Goal: Find specific page/section: Find specific page/section

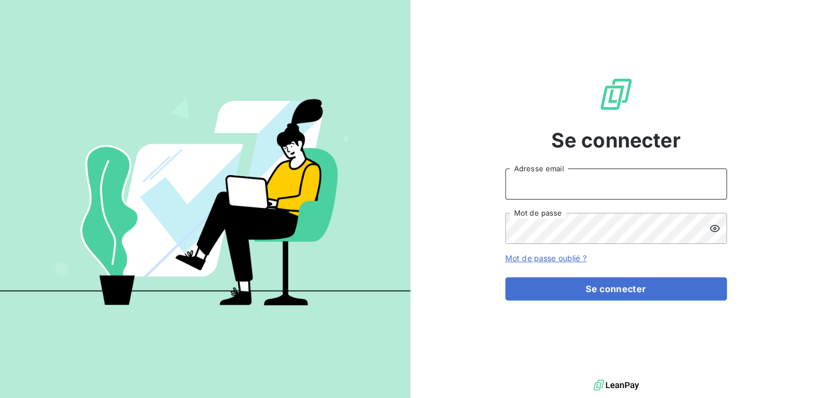
click at [540, 191] on input "Adresse email" at bounding box center [616, 183] width 222 height 31
type input "[EMAIL_ADDRESS][DOMAIN_NAME]"
click at [505, 277] on button "Se connecter" at bounding box center [616, 288] width 222 height 23
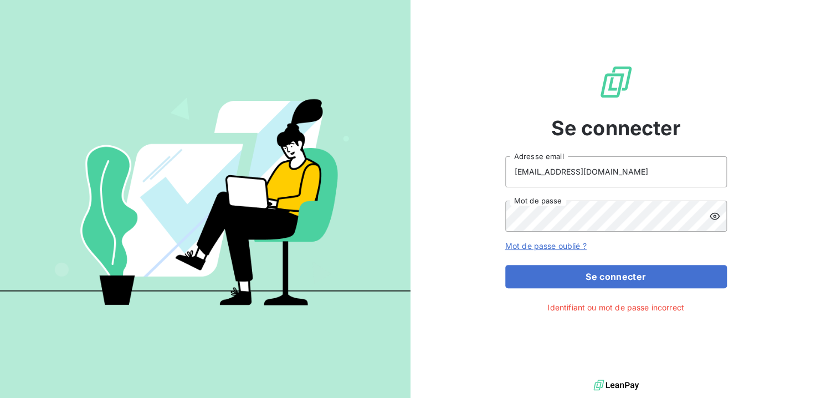
click at [712, 217] on icon at bounding box center [714, 216] width 11 height 11
click at [505, 265] on button "Se connecter" at bounding box center [616, 276] width 222 height 23
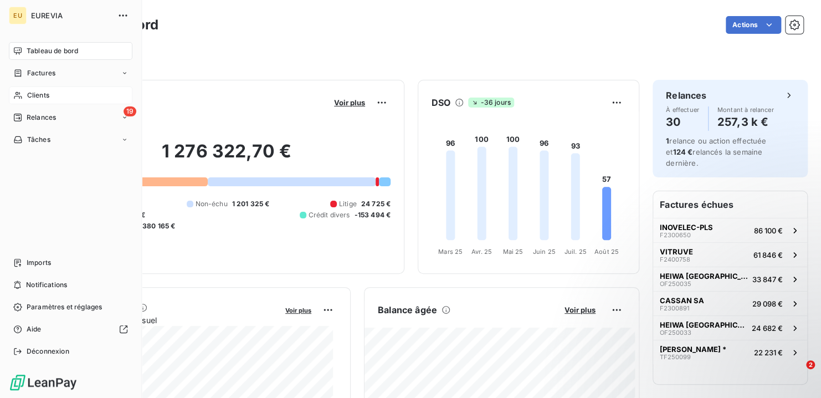
click at [39, 99] on span "Clients" at bounding box center [38, 95] width 22 height 10
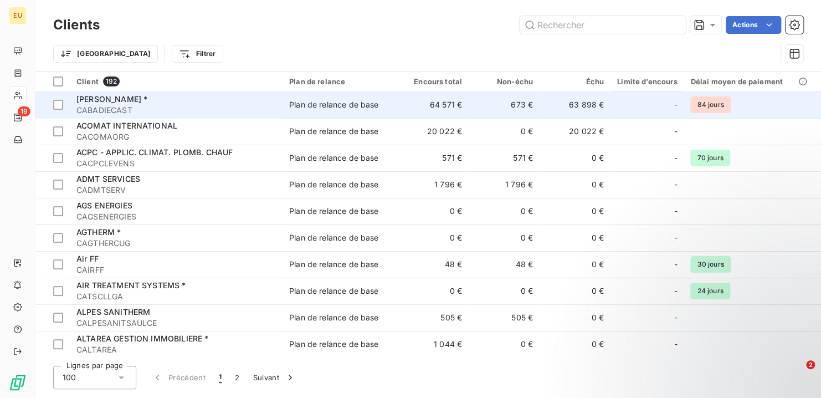
click at [112, 104] on div "[PERSON_NAME] *" at bounding box center [176, 99] width 200 height 11
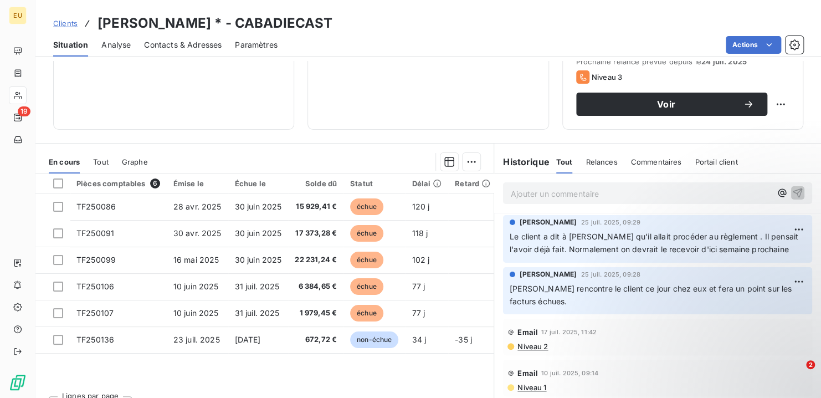
scroll to position [166, 0]
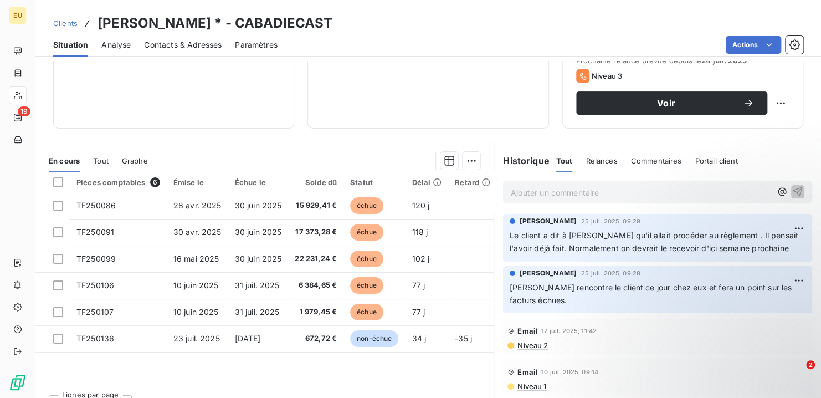
click at [650, 159] on span "Commentaires" at bounding box center [656, 160] width 51 height 9
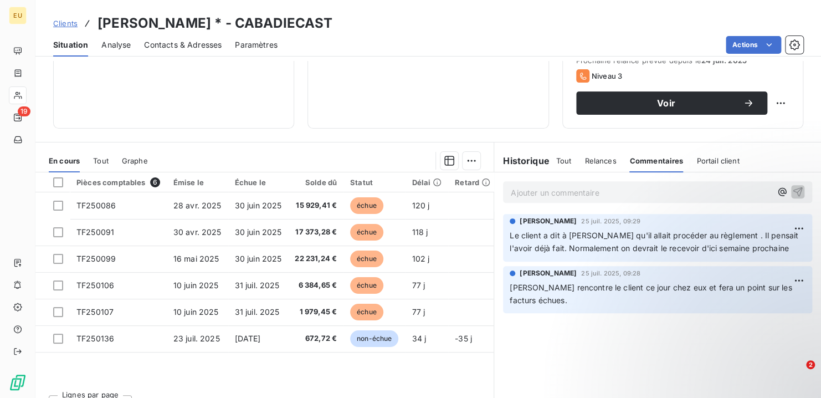
click at [535, 191] on p "Ajouter un commentaire ﻿" at bounding box center [641, 193] width 261 height 14
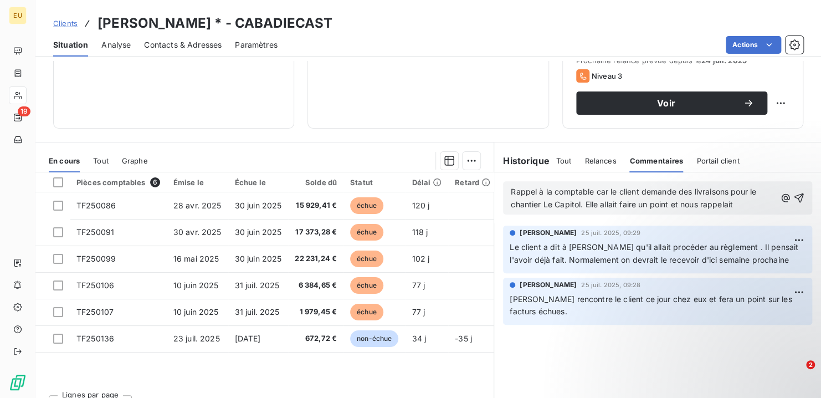
click at [743, 203] on p "Rappel à la comptable car le client demande des livraisons pour le chantier Le …" at bounding box center [643, 198] width 265 height 25
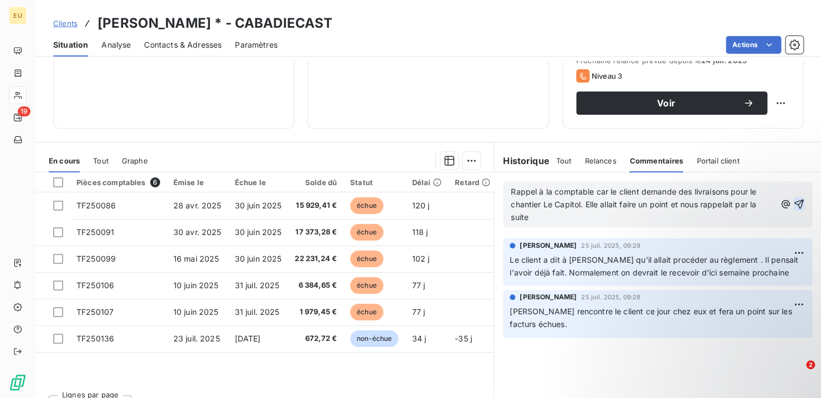
click at [794, 201] on icon "button" at bounding box center [799, 203] width 11 height 11
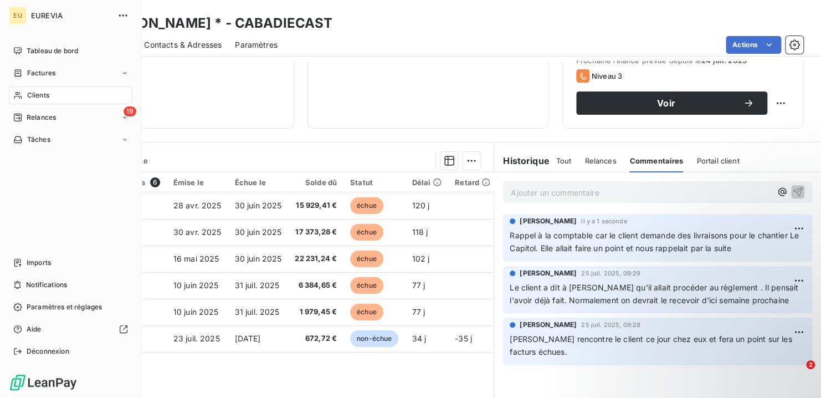
click at [47, 96] on span "Clients" at bounding box center [38, 95] width 22 height 10
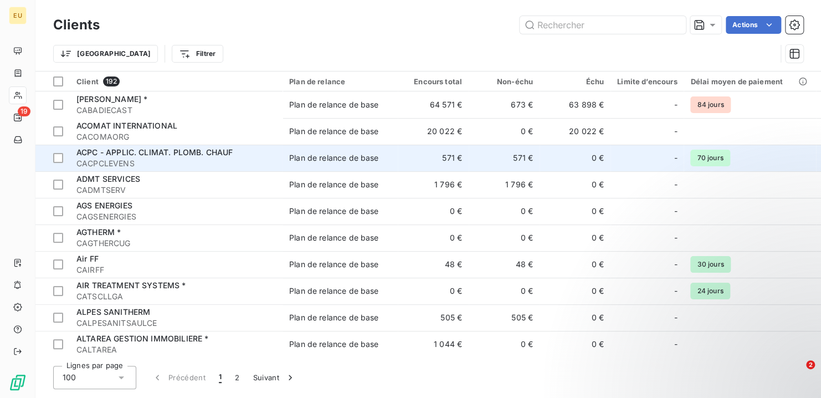
click at [120, 158] on span "CACPCLEVENS" at bounding box center [176, 163] width 200 height 11
